Goal: Task Accomplishment & Management: Manage account settings

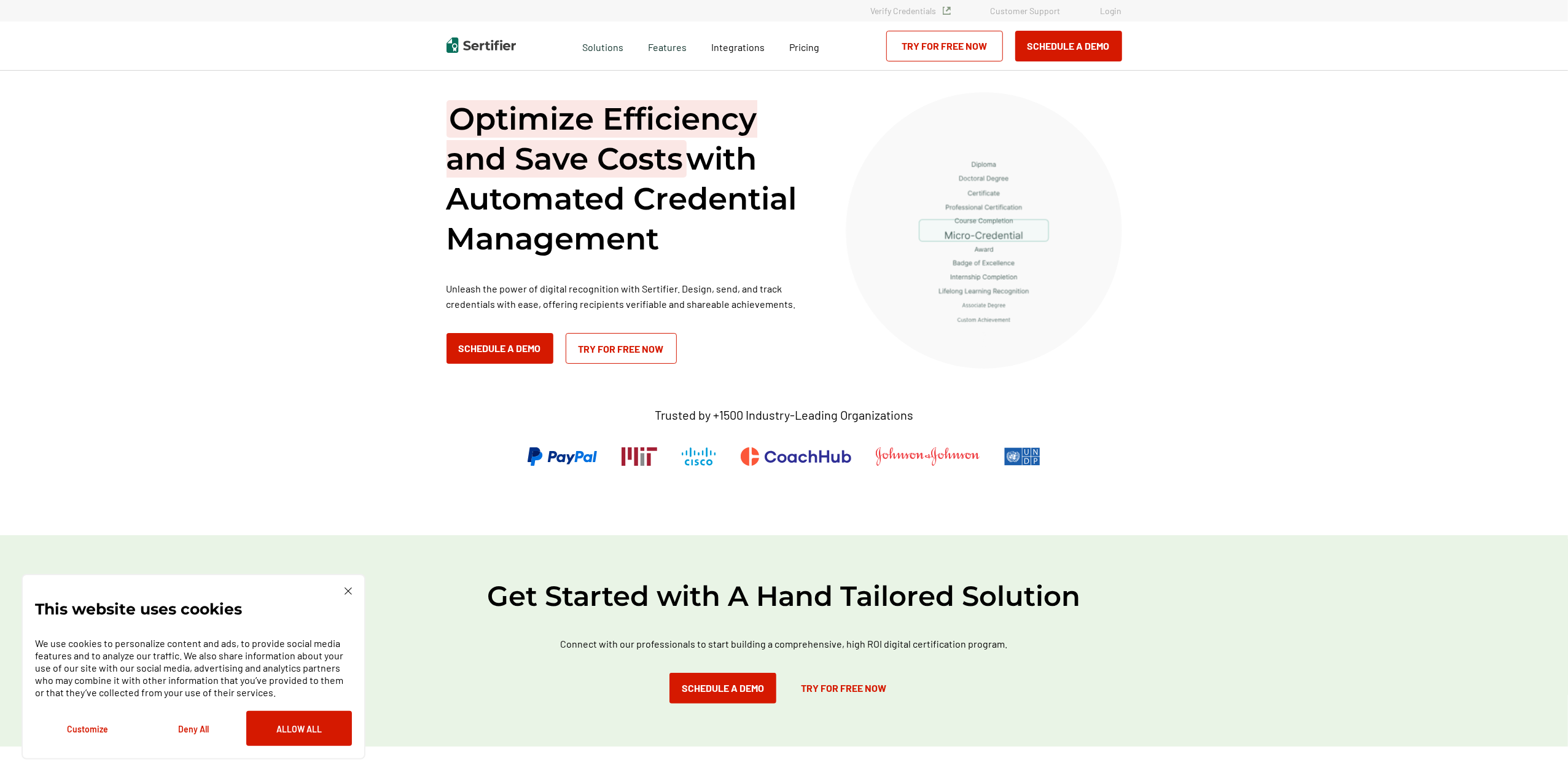
click at [1110, 12] on link "Login" at bounding box center [1111, 10] width 22 height 10
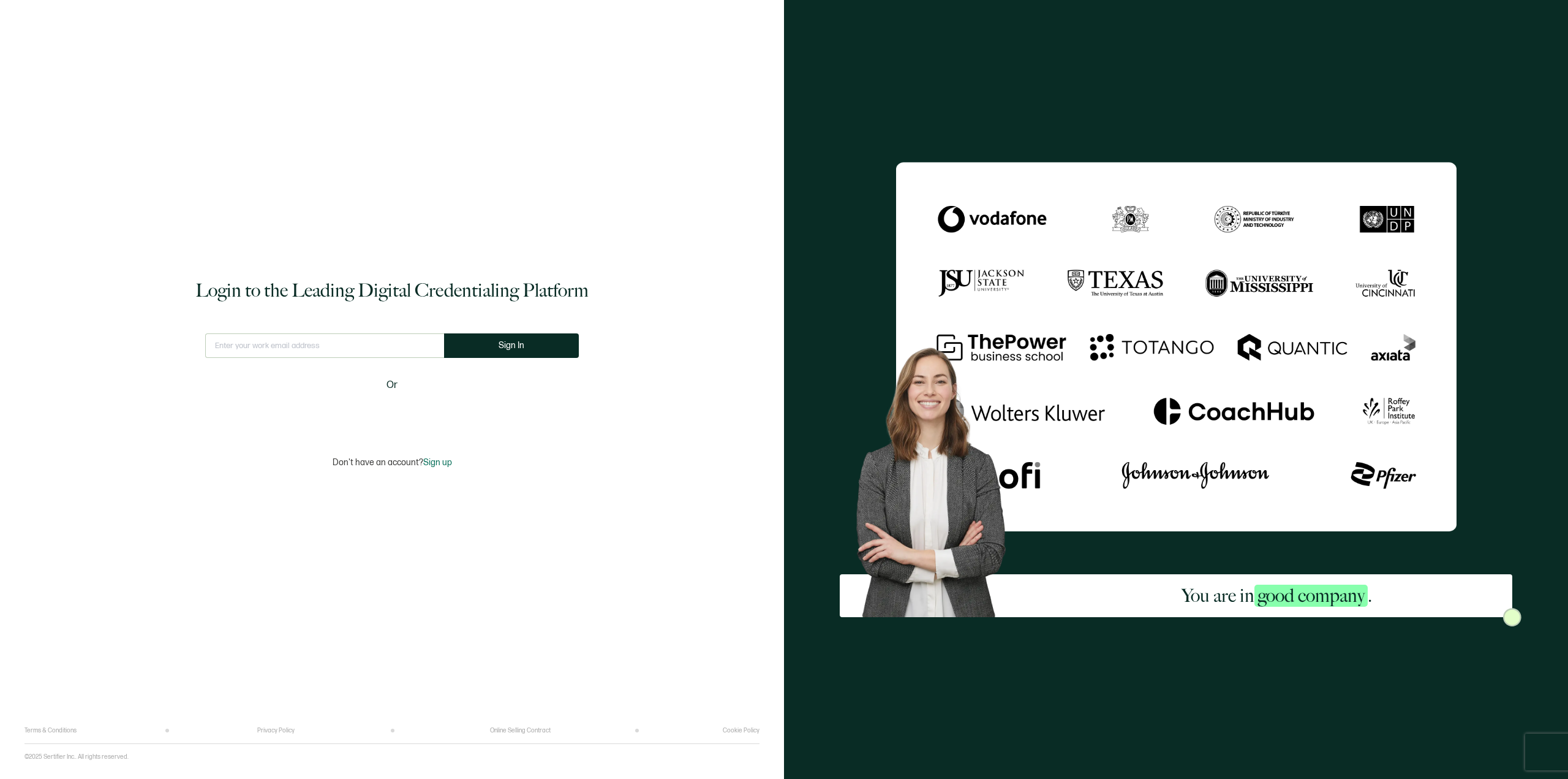
click at [308, 349] on input "text" at bounding box center [324, 345] width 239 height 24
type input "diedre.downing@storyiq.com"
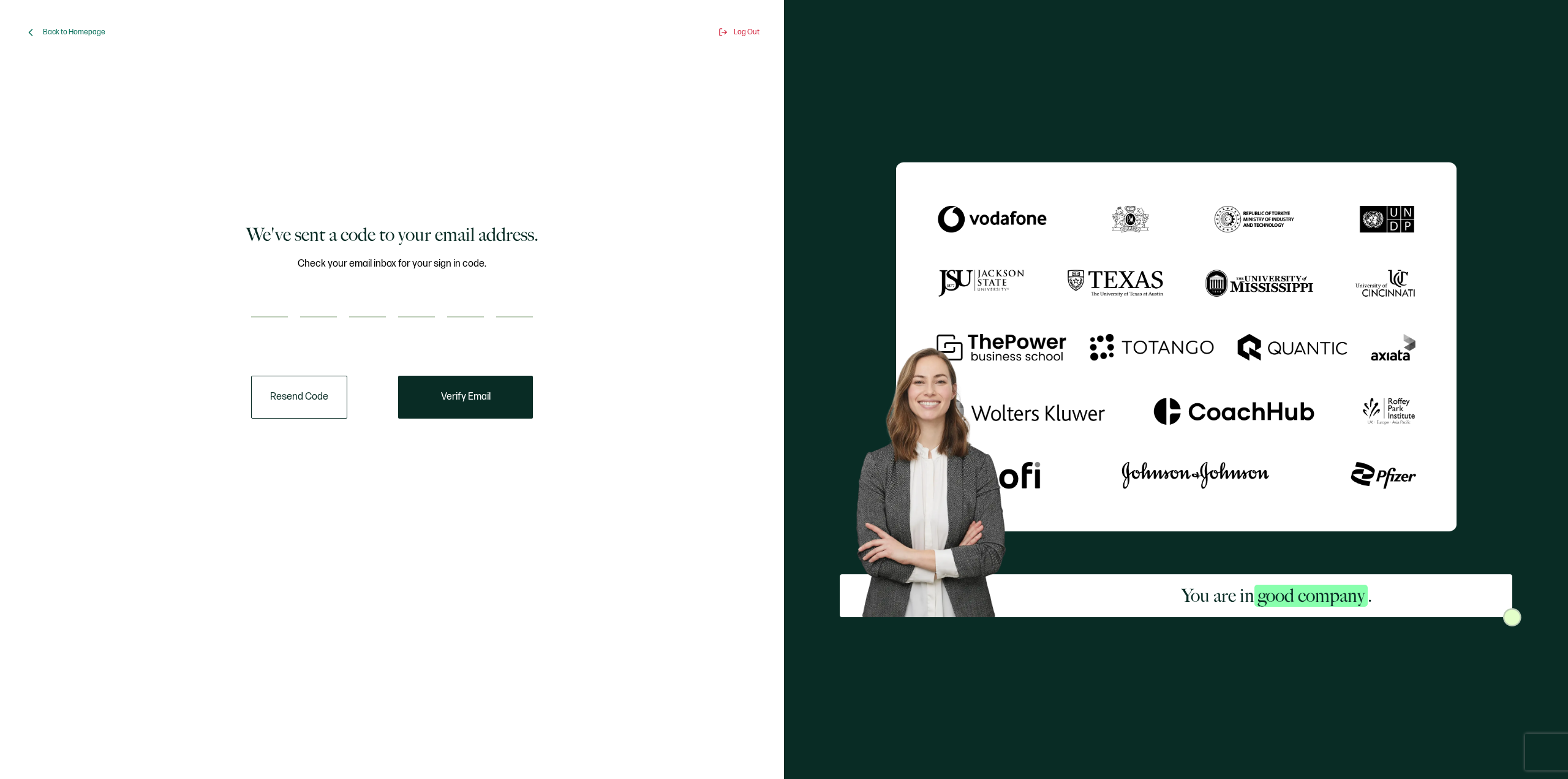
click at [268, 311] on input "number" at bounding box center [269, 305] width 37 height 24
paste input "4"
type input "4"
type input "3"
type input "2"
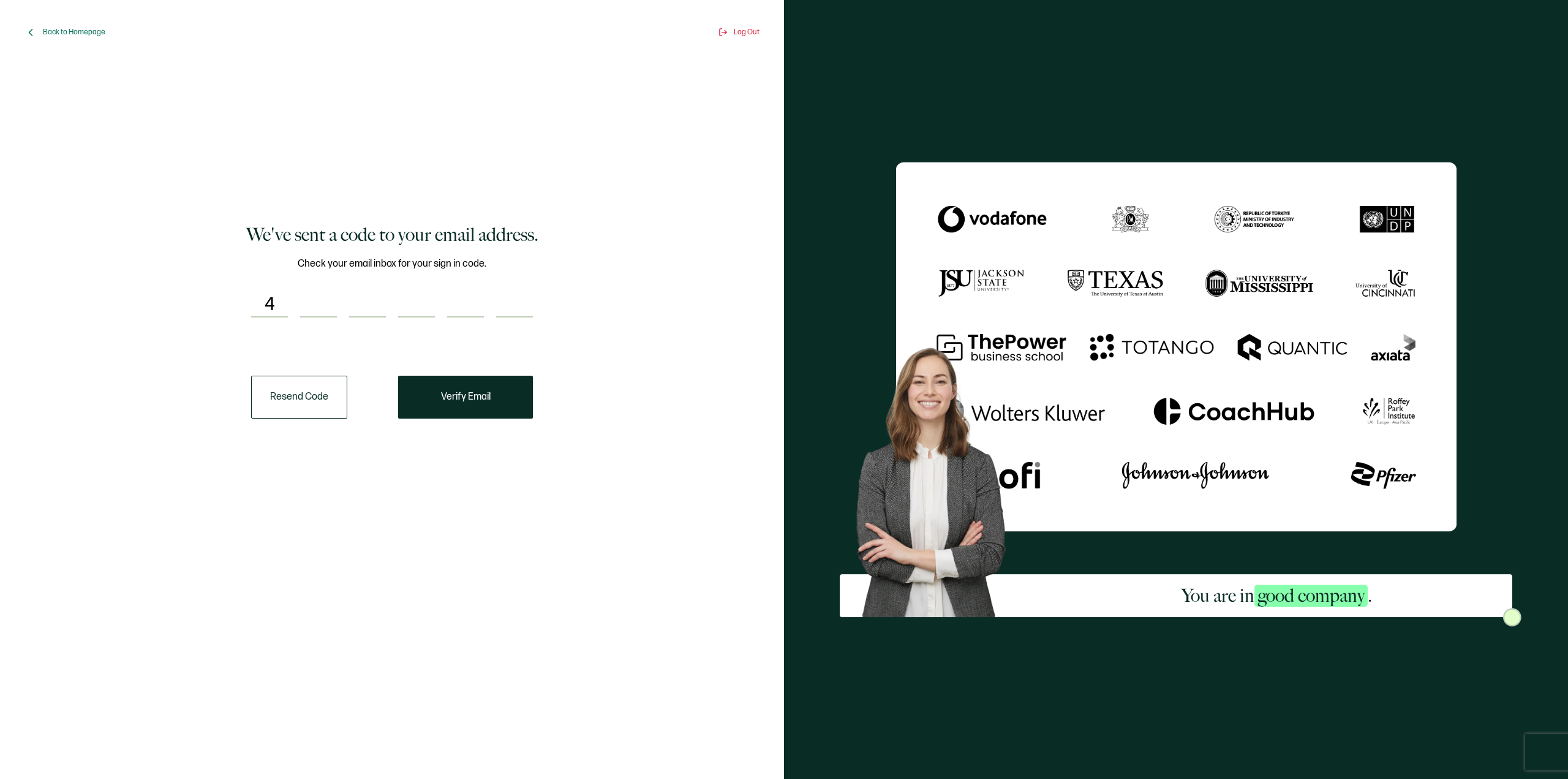
type input "6"
type input "2"
type input "1"
click at [468, 403] on button "Verify Email" at bounding box center [465, 396] width 135 height 43
